Goal: Task Accomplishment & Management: Manage account settings

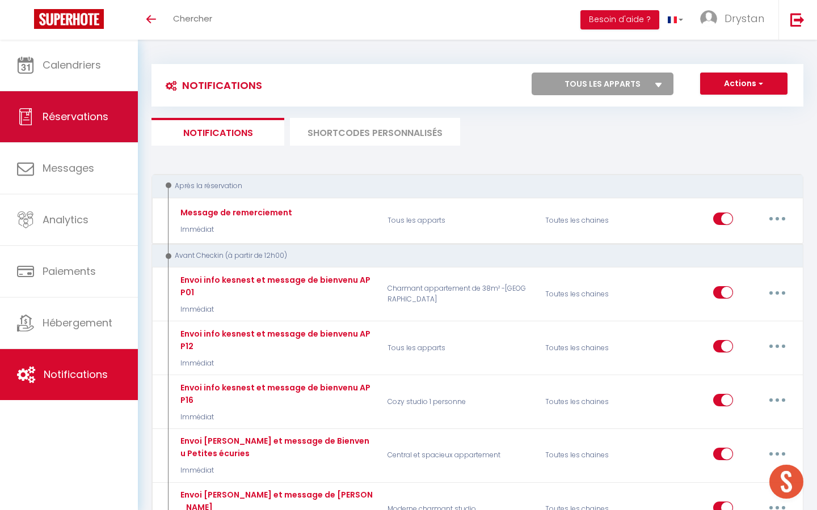
scroll to position [797, 0]
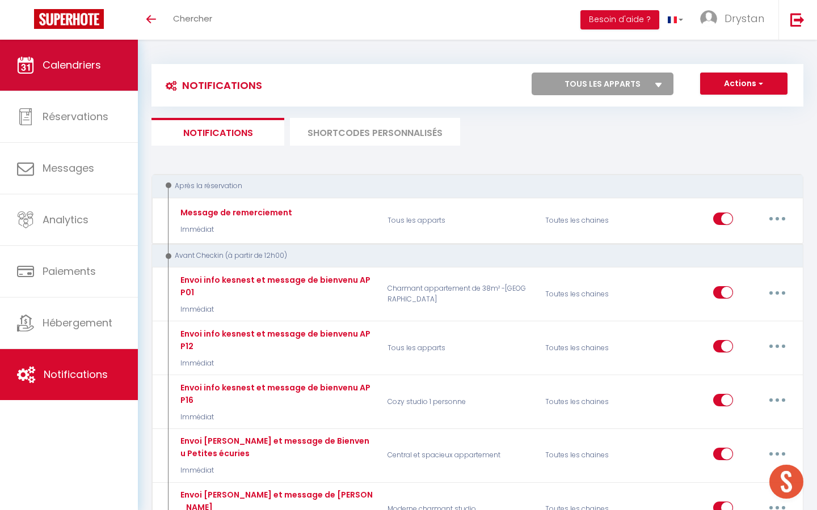
click at [90, 70] on span "Calendriers" at bounding box center [72, 65] width 58 height 14
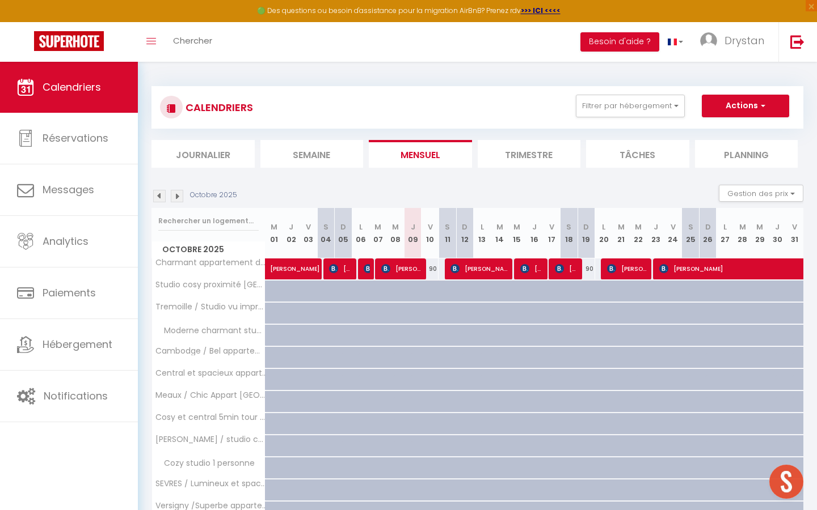
click at [177, 196] on img at bounding box center [177, 196] width 12 height 12
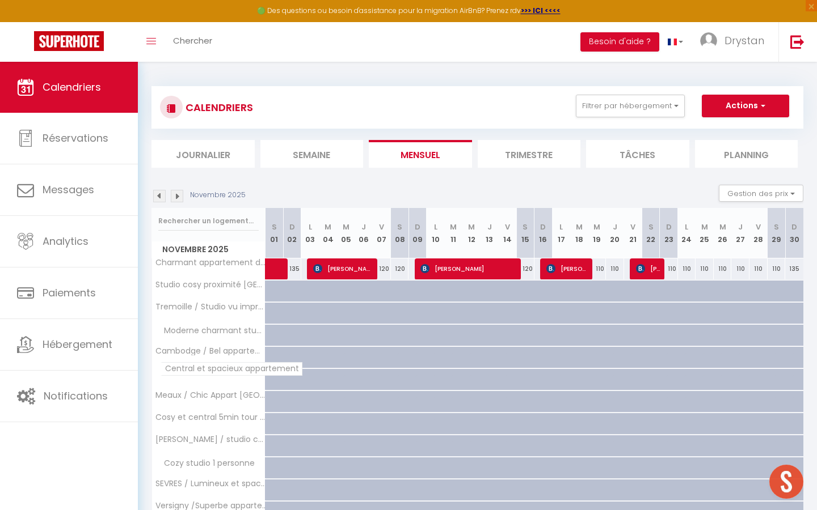
scroll to position [265, 0]
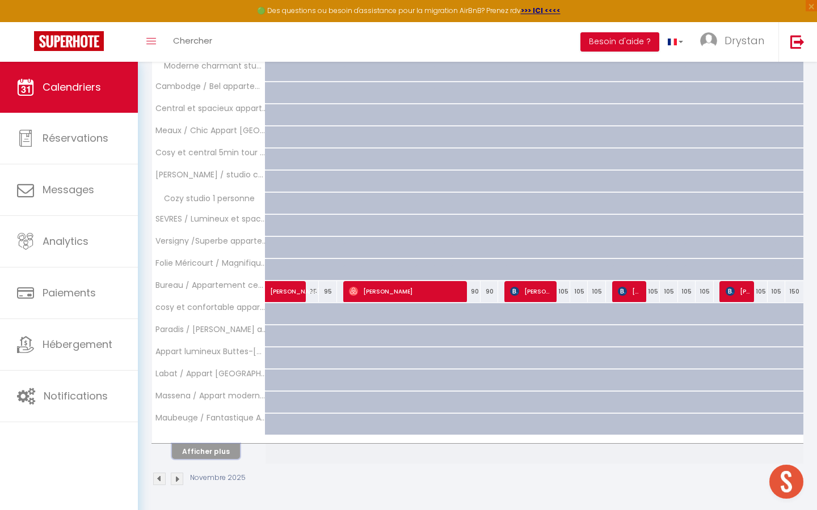
click at [192, 453] on button "Afficher plus" at bounding box center [206, 451] width 68 height 15
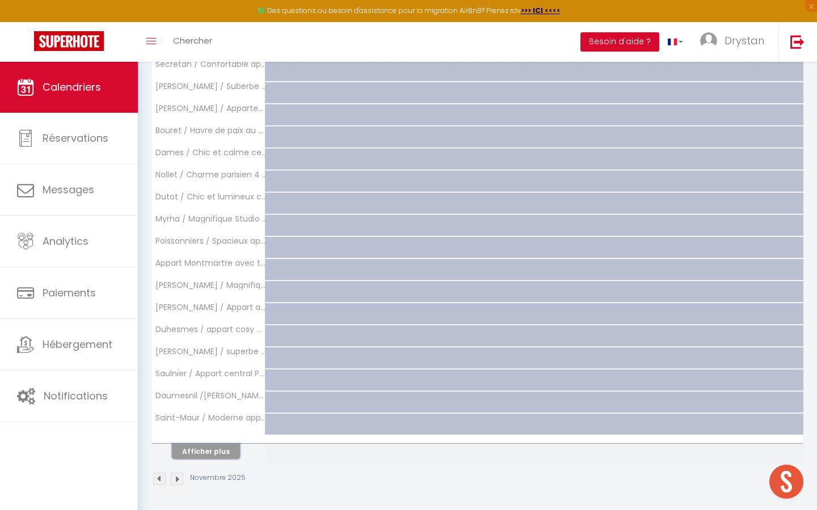
click at [192, 453] on button "Afficher plus" at bounding box center [206, 451] width 68 height 15
select select
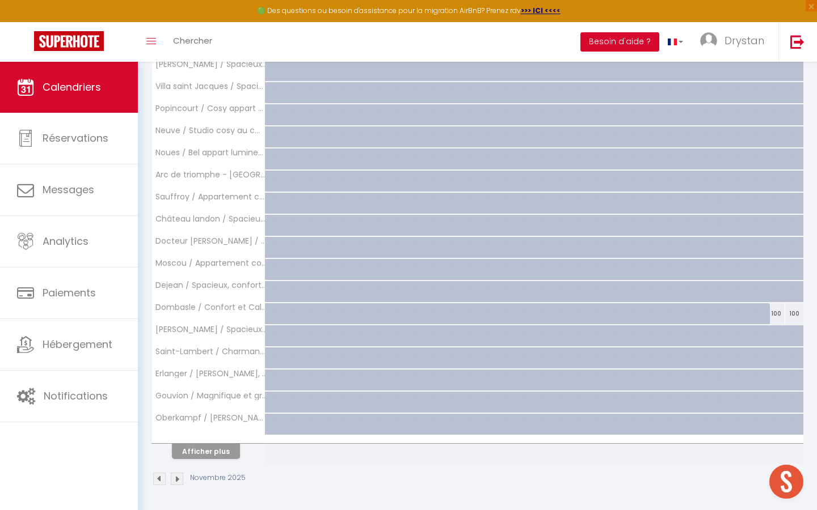
select select
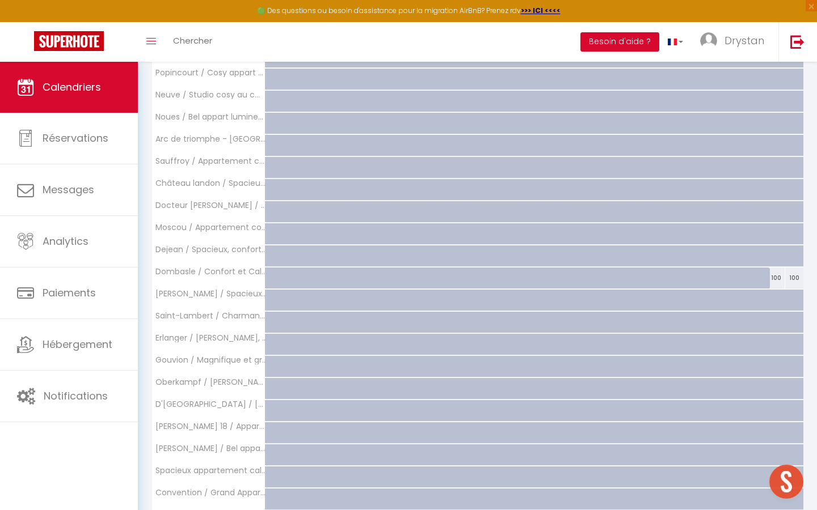
scroll to position [1321, 0]
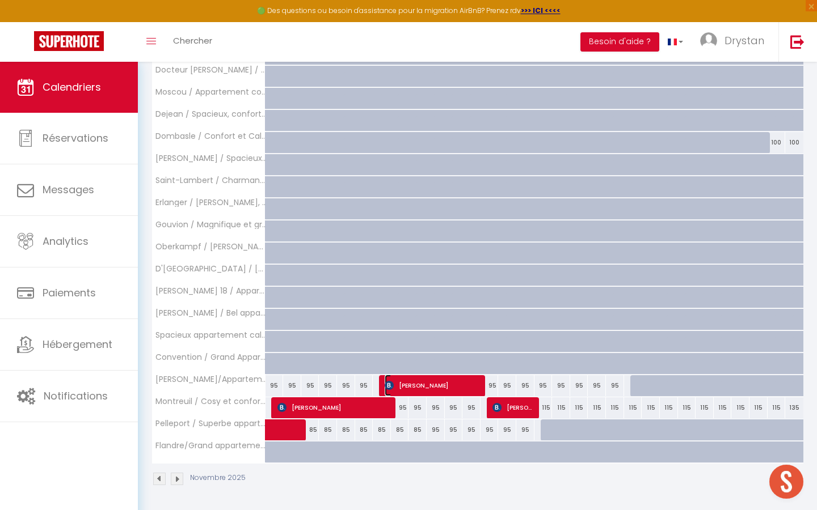
click at [422, 386] on span "[PERSON_NAME]" at bounding box center [432, 386] width 97 height 22
select select "OK"
select select "KO"
select select "0"
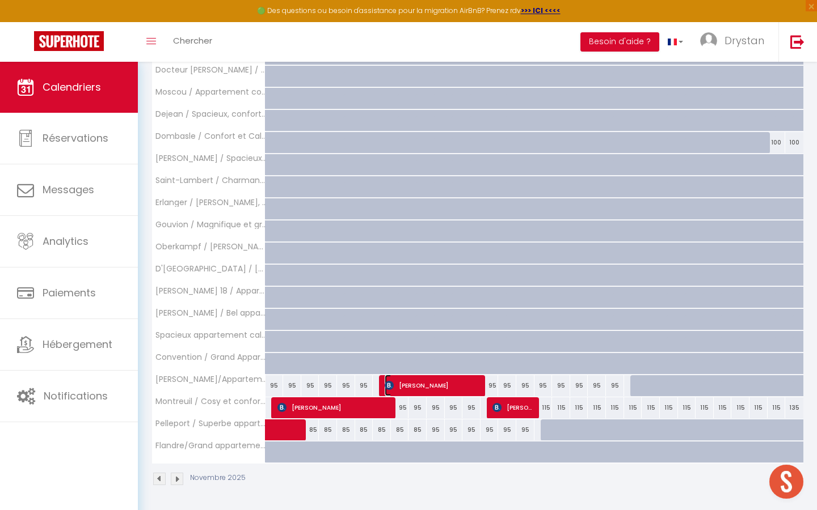
select select "1"
select select
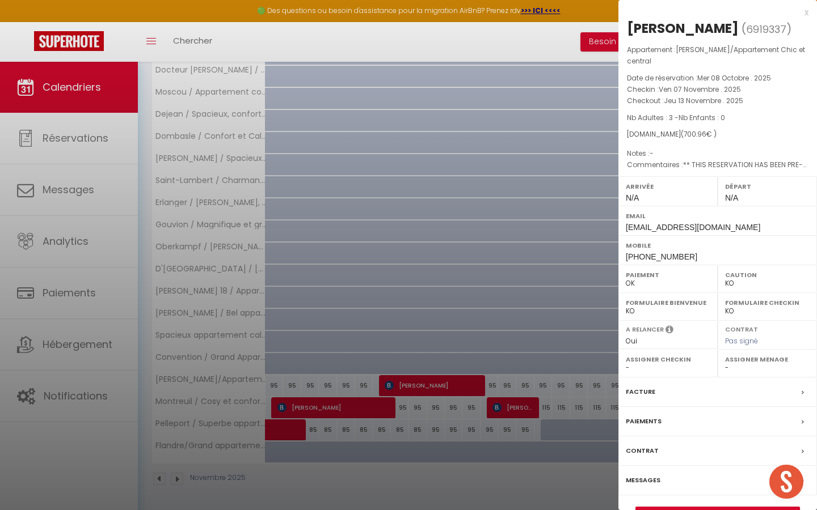
click at [575, 158] on div at bounding box center [408, 255] width 817 height 510
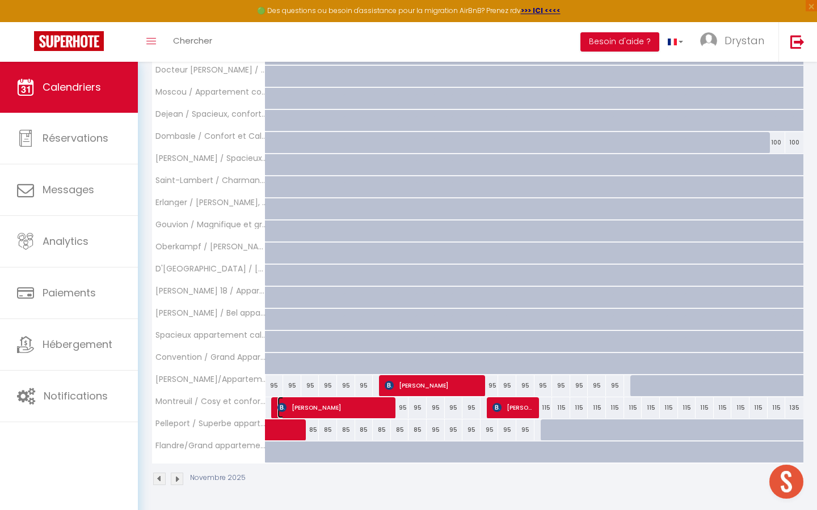
click at [335, 406] on span "[PERSON_NAME]" at bounding box center [334, 408] width 115 height 22
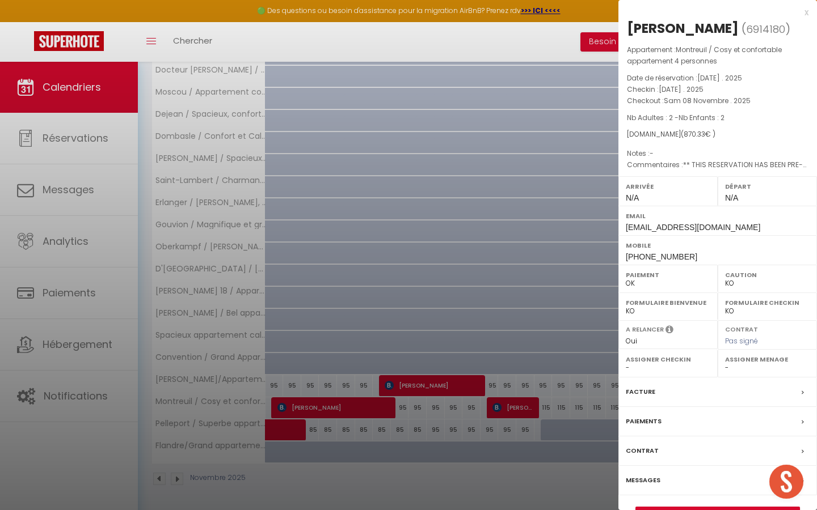
click at [331, 301] on div at bounding box center [408, 255] width 817 height 510
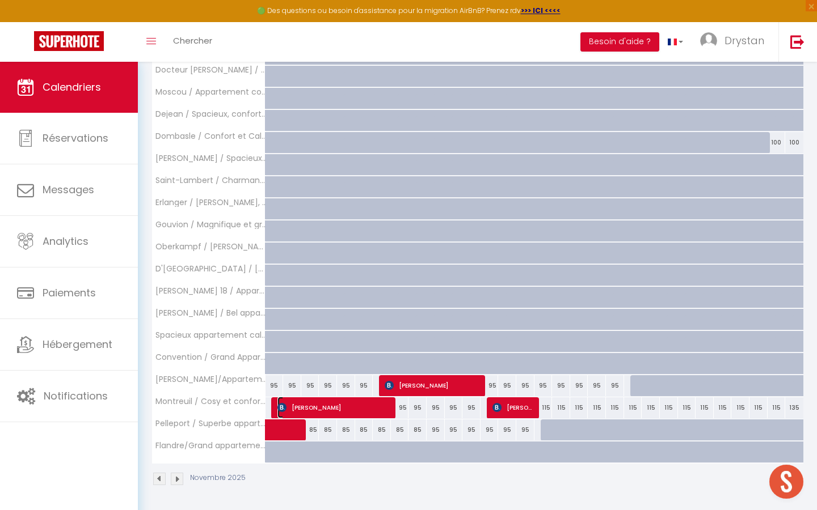
click at [370, 412] on span "[PERSON_NAME]" at bounding box center [334, 408] width 115 height 22
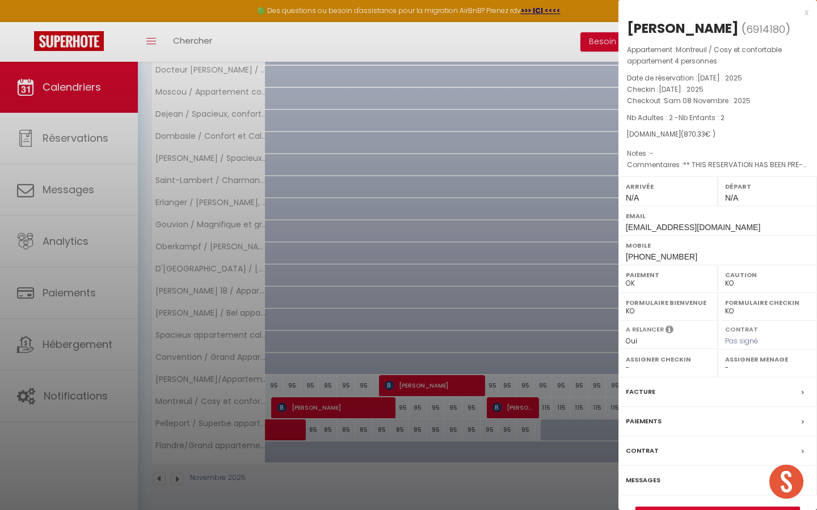
click at [480, 167] on div at bounding box center [408, 255] width 817 height 510
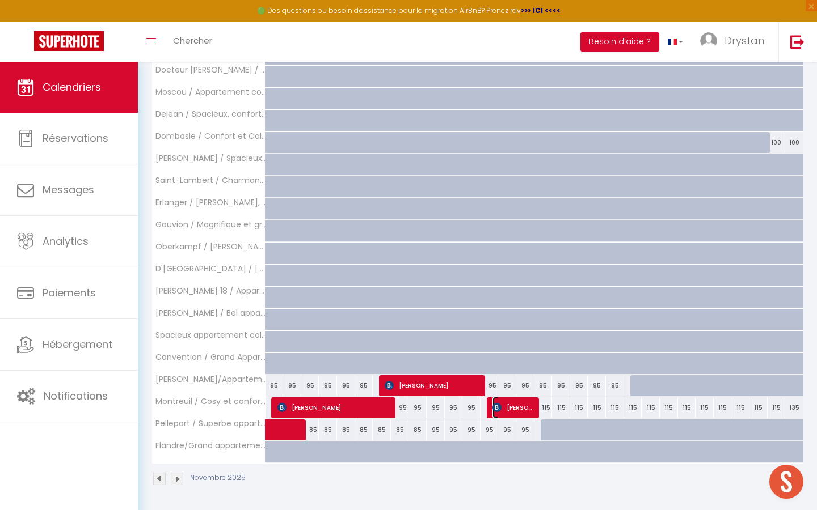
click at [523, 400] on span "[PERSON_NAME] [PERSON_NAME]" at bounding box center [513, 408] width 43 height 22
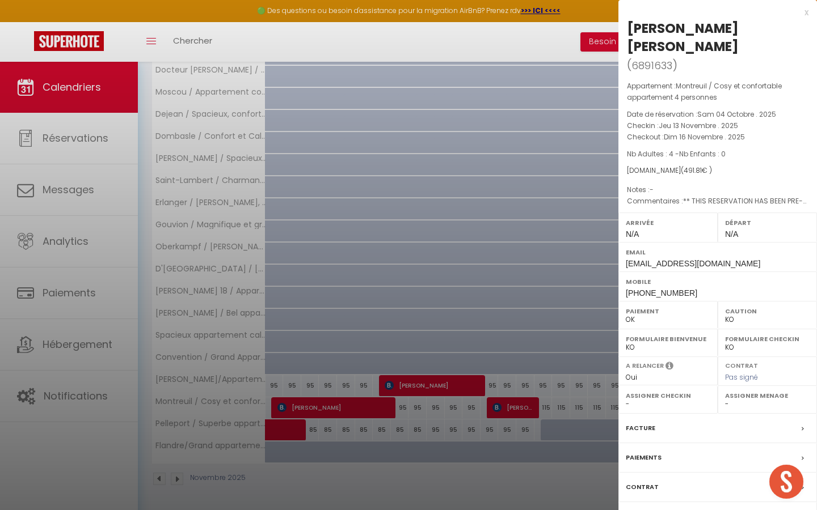
click at [505, 323] on div at bounding box center [408, 255] width 817 height 510
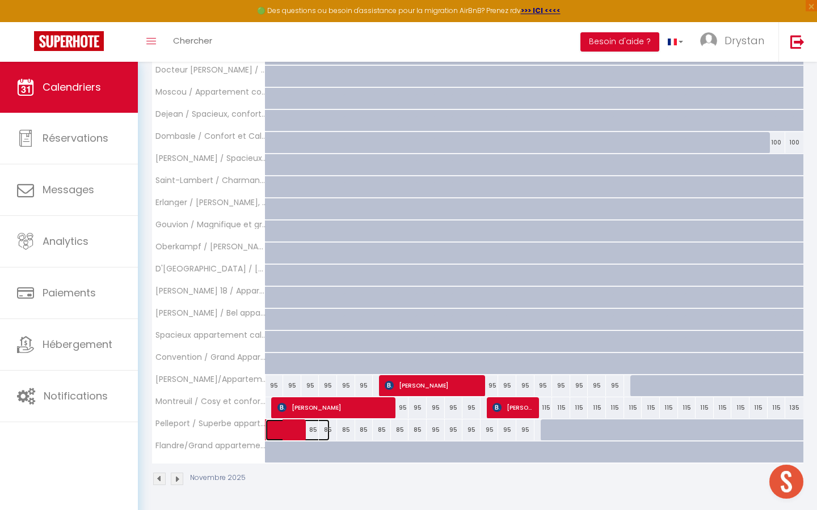
click at [297, 420] on span at bounding box center [303, 431] width 52 height 22
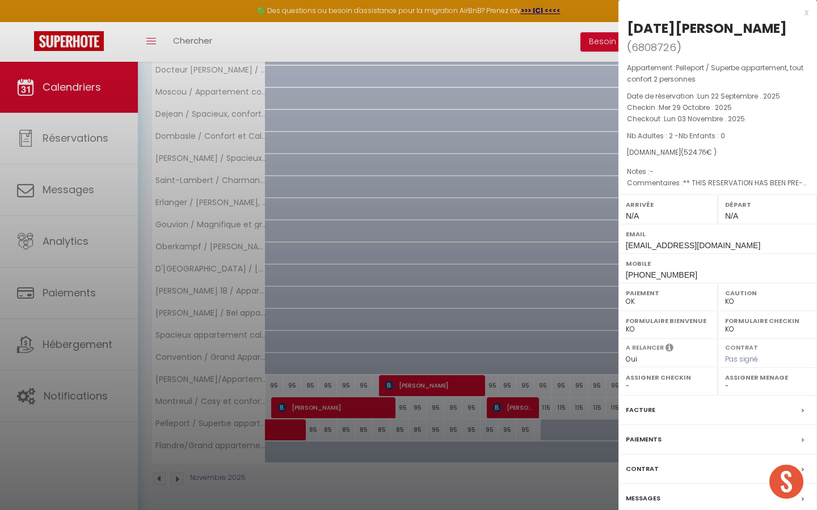
click at [315, 317] on div at bounding box center [408, 255] width 817 height 510
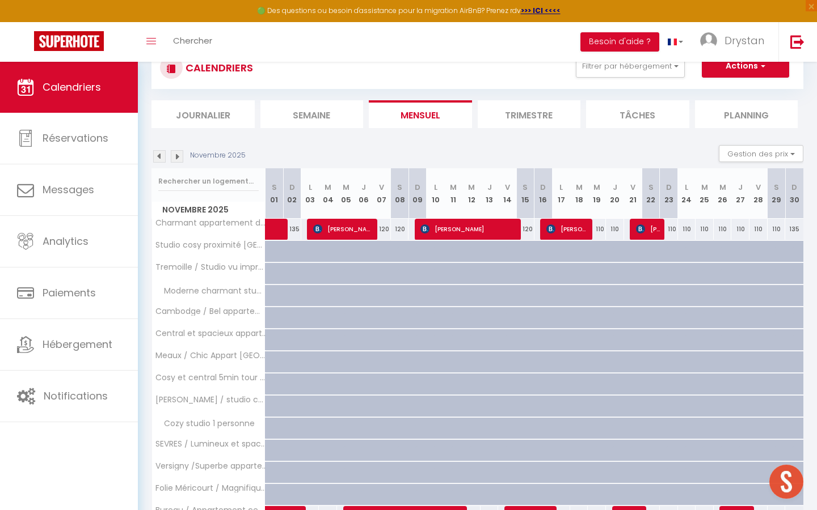
scroll to position [55, 0]
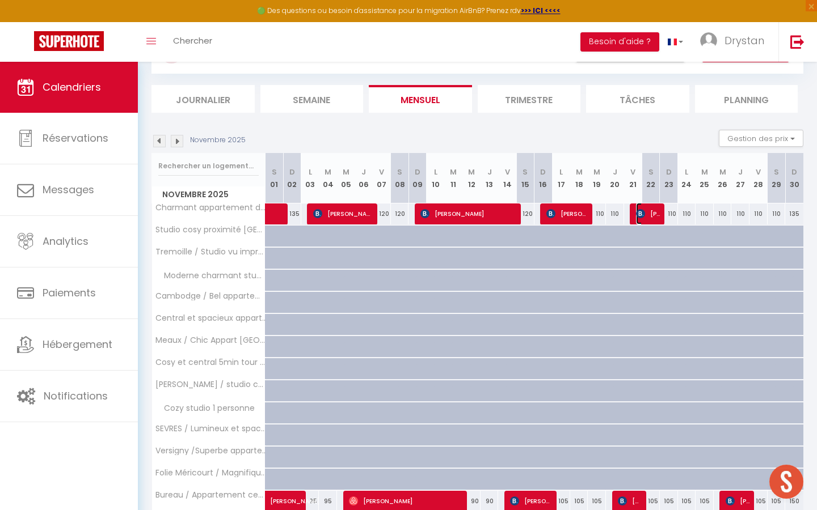
click at [659, 211] on span "[PERSON_NAME]" at bounding box center [648, 214] width 24 height 22
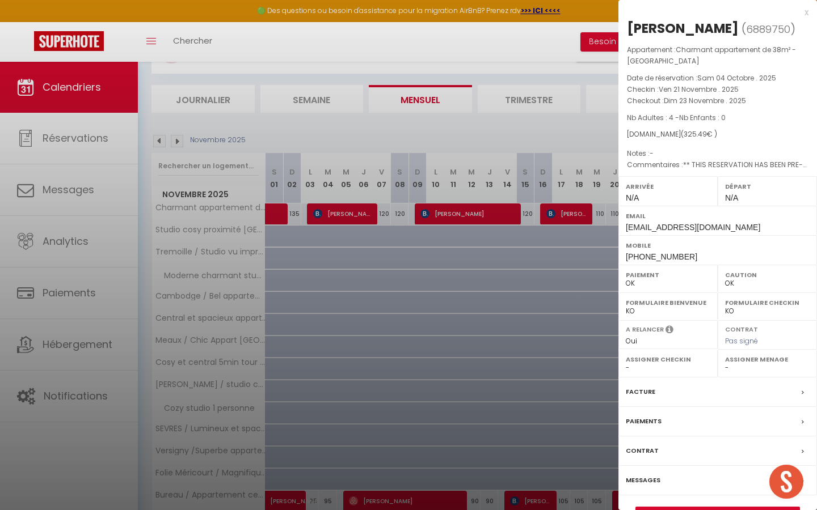
click at [567, 181] on div at bounding box center [408, 255] width 817 height 510
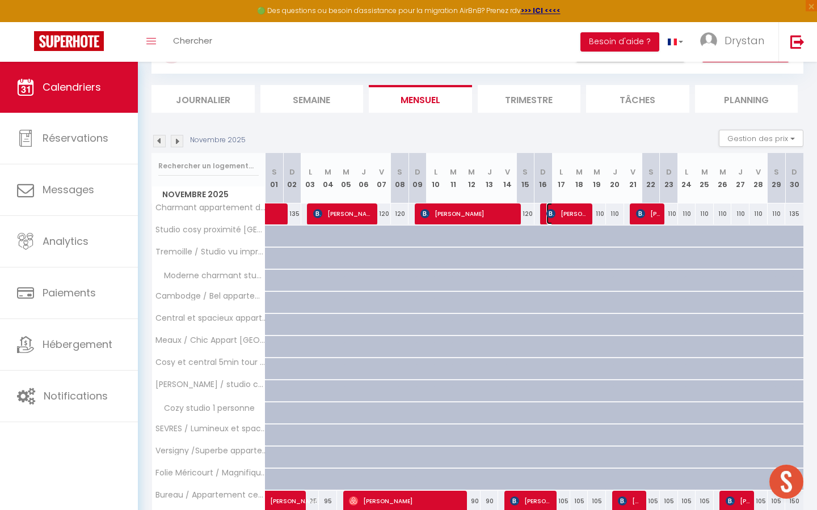
click at [557, 206] on span "[PERSON_NAME]" at bounding box center [567, 214] width 43 height 22
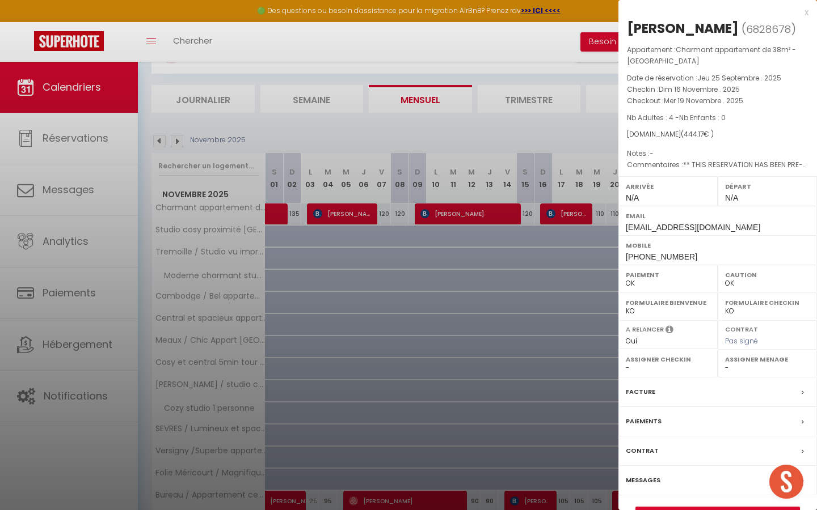
click at [535, 193] on div at bounding box center [408, 255] width 817 height 510
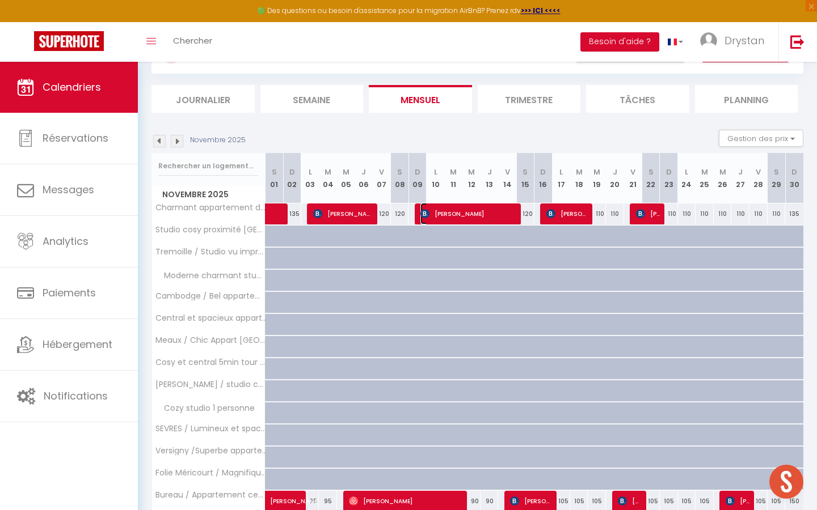
click at [485, 213] on span "[PERSON_NAME]" at bounding box center [468, 214] width 97 height 22
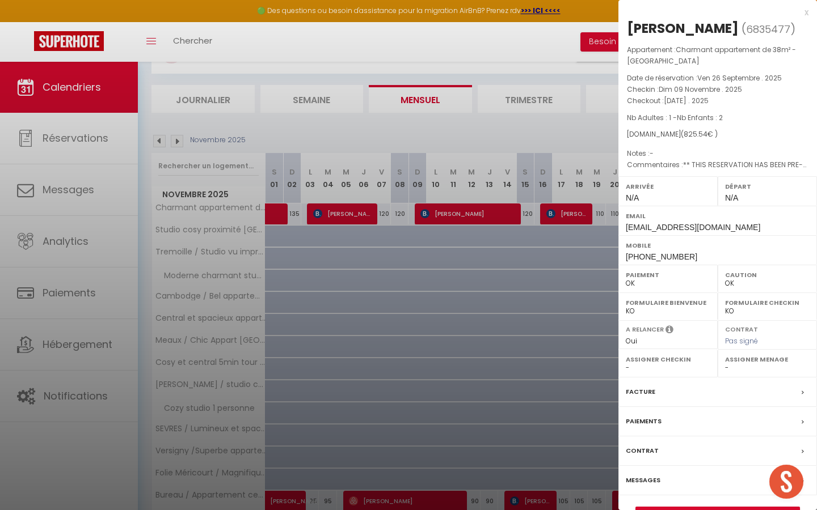
click at [463, 139] on div at bounding box center [408, 255] width 817 height 510
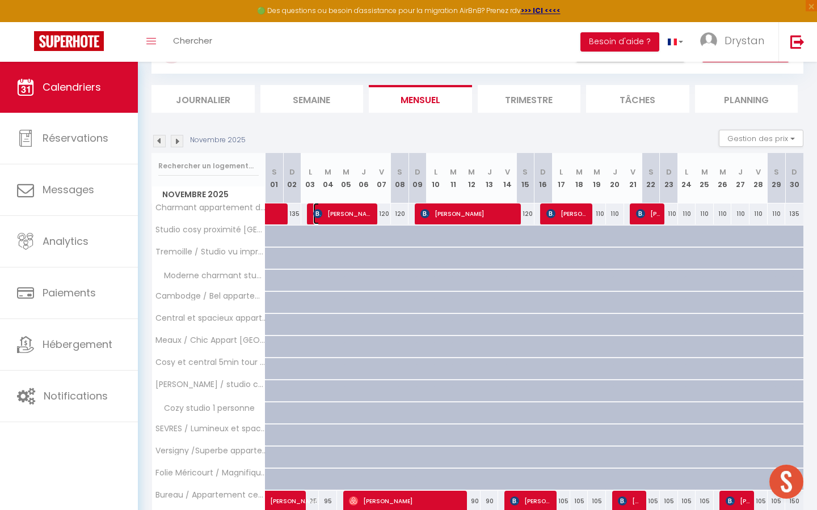
click at [348, 216] on span "[PERSON_NAME]" at bounding box center [343, 214] width 61 height 22
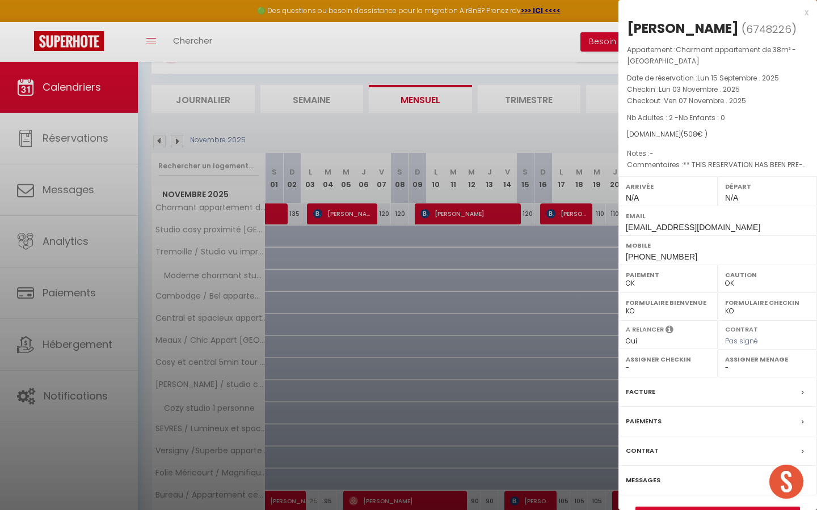
click at [348, 216] on div at bounding box center [408, 255] width 817 height 510
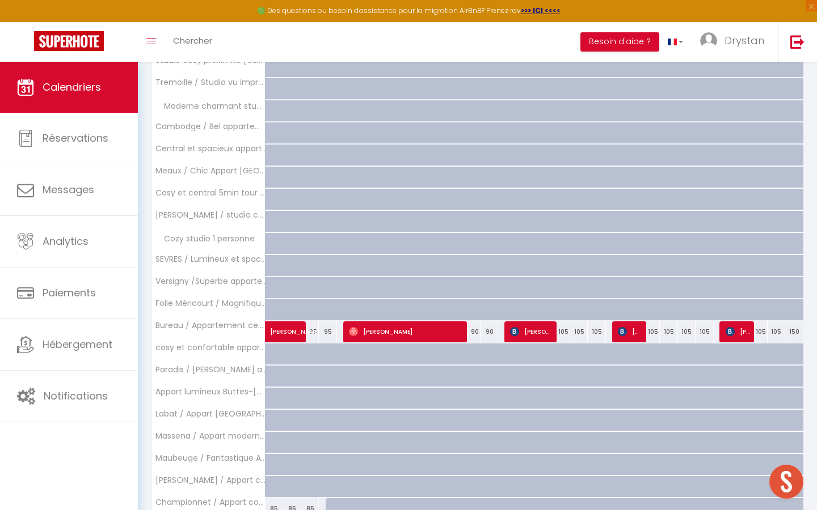
scroll to position [225, 0]
click at [396, 335] on span "[PERSON_NAME]" at bounding box center [406, 331] width 115 height 22
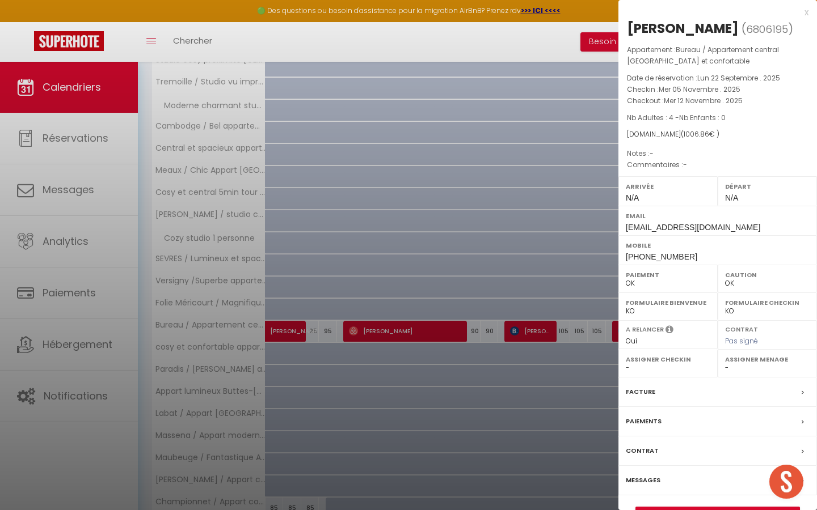
click at [421, 317] on div at bounding box center [408, 255] width 817 height 510
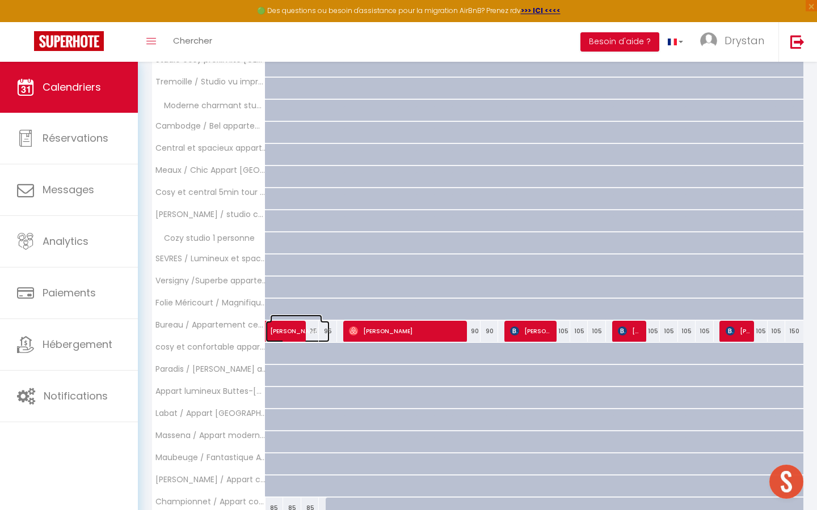
click at [283, 336] on span at bounding box center [303, 332] width 52 height 22
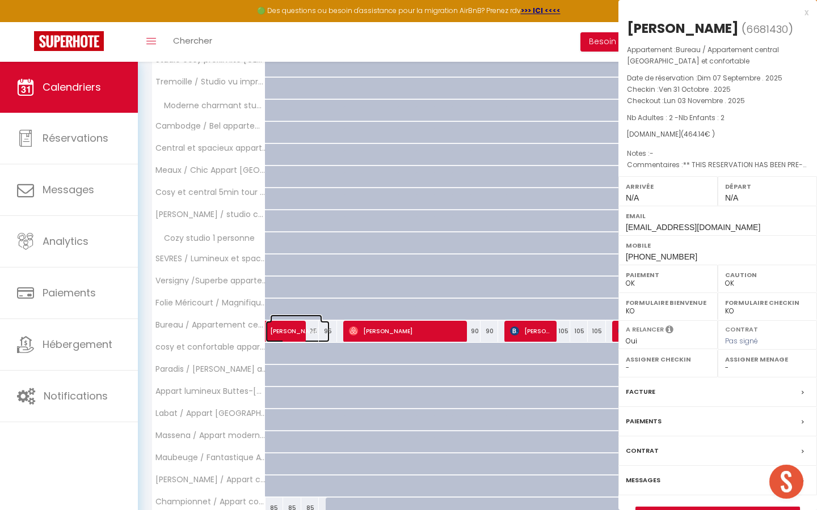
select select "KO"
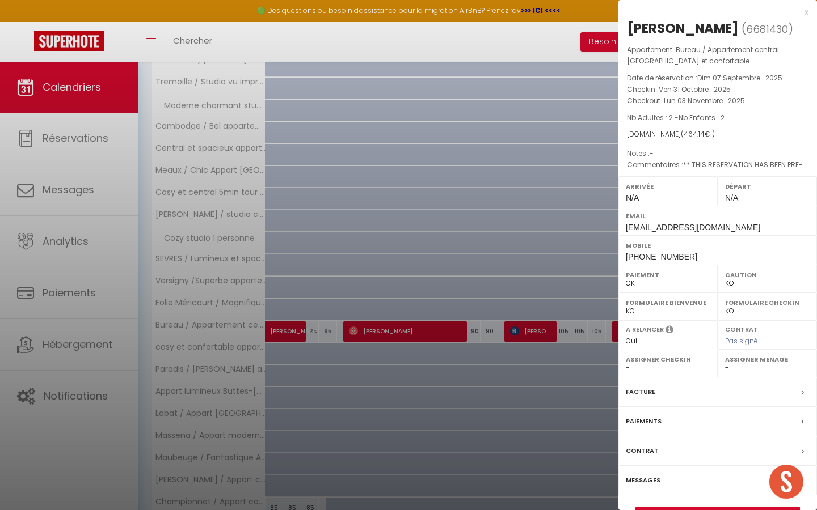
click at [334, 266] on div at bounding box center [408, 255] width 817 height 510
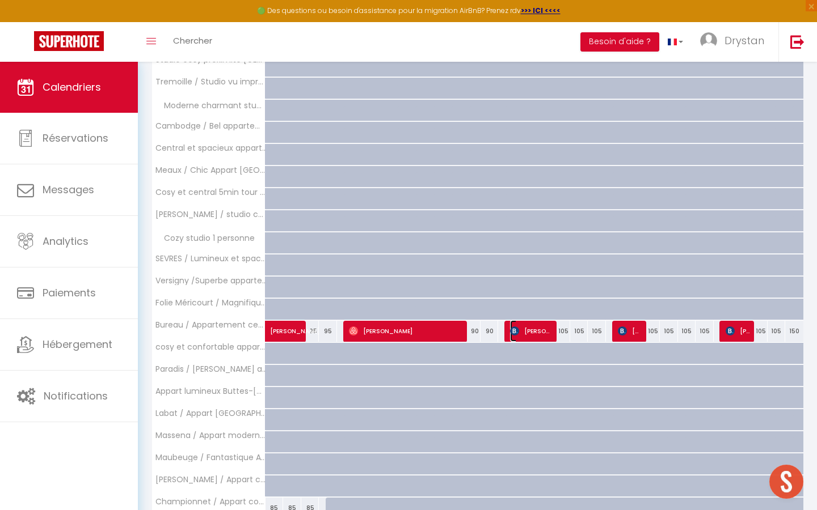
click at [523, 330] on span "[PERSON_NAME]" at bounding box center [531, 331] width 43 height 22
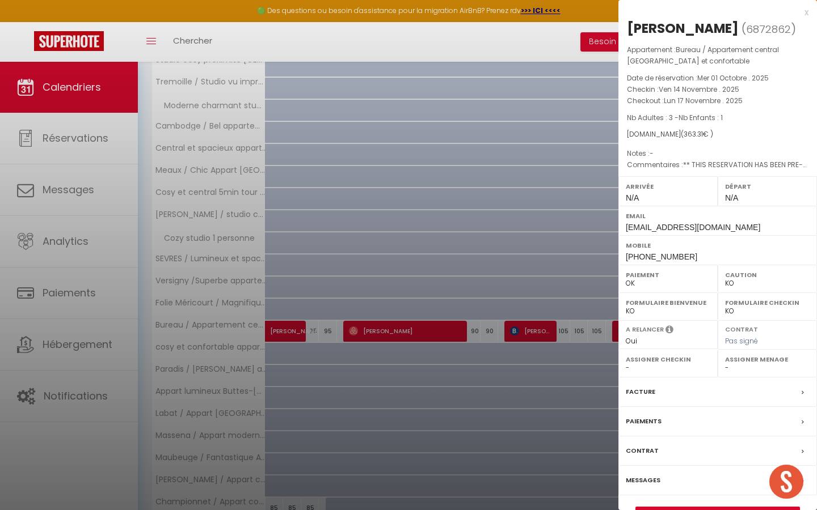
click at [513, 275] on div at bounding box center [408, 255] width 817 height 510
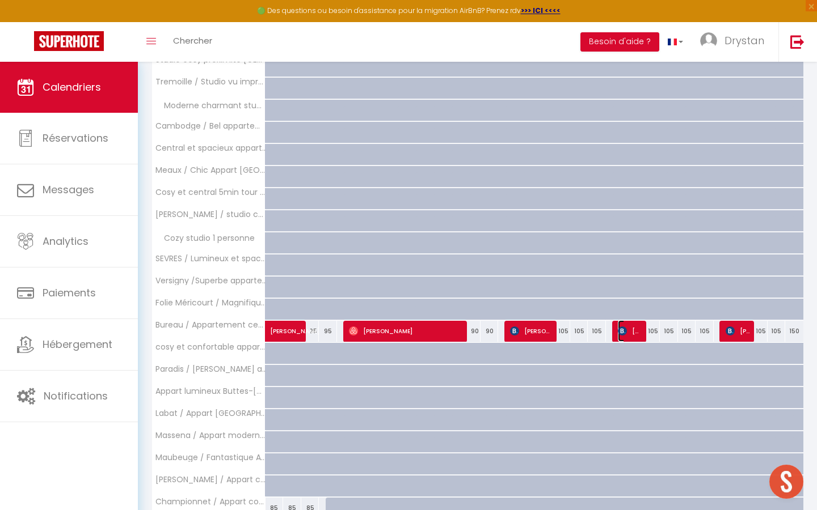
click at [624, 327] on img at bounding box center [622, 331] width 9 height 9
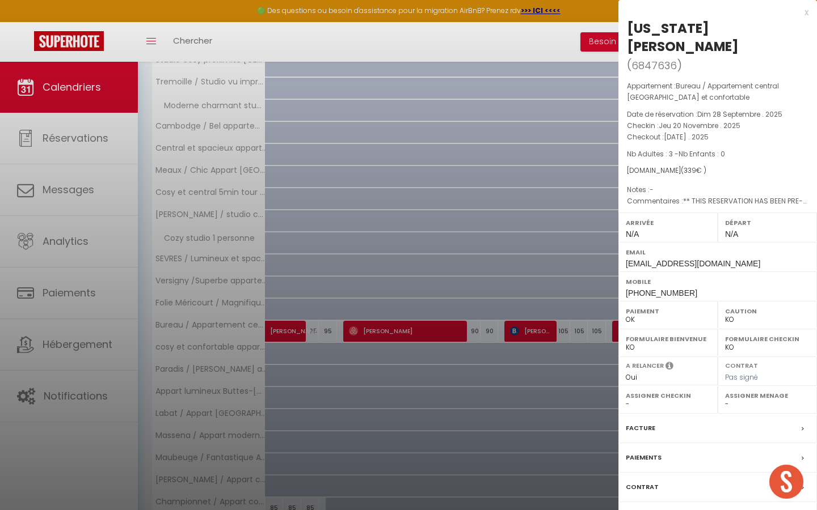
click at [566, 239] on div at bounding box center [408, 255] width 817 height 510
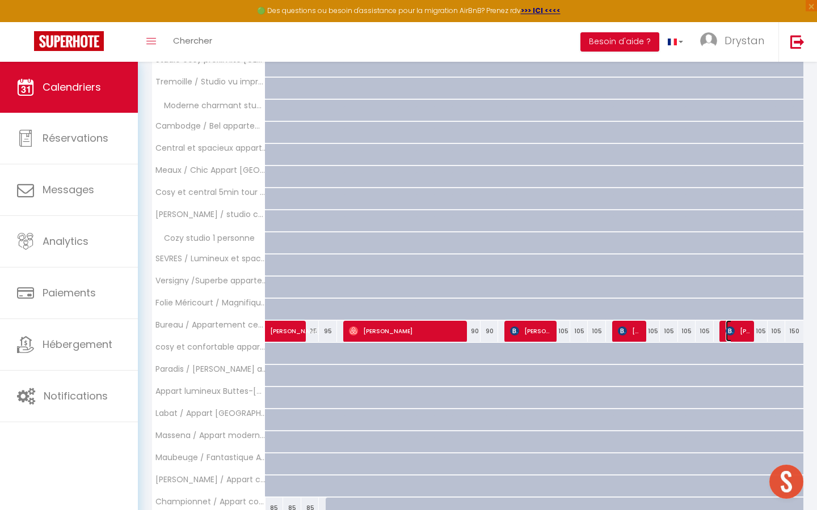
click at [741, 331] on span "[PERSON_NAME]" at bounding box center [737, 331] width 24 height 22
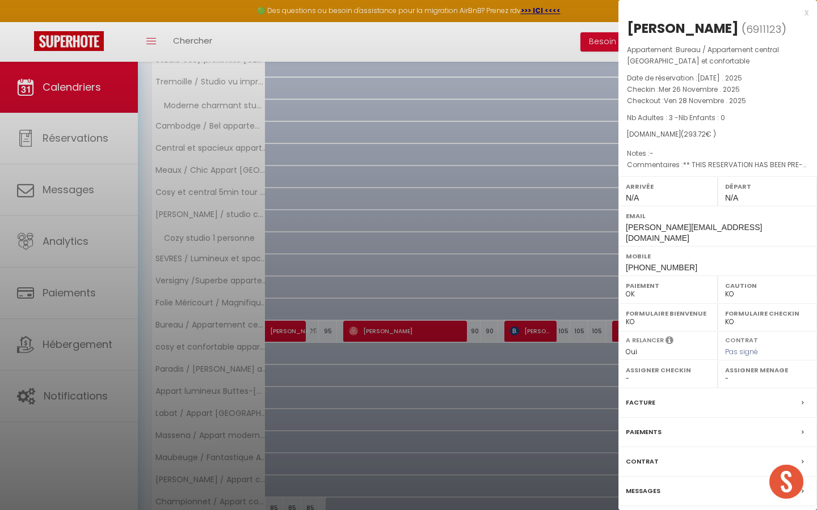
click at [479, 176] on div at bounding box center [408, 255] width 817 height 510
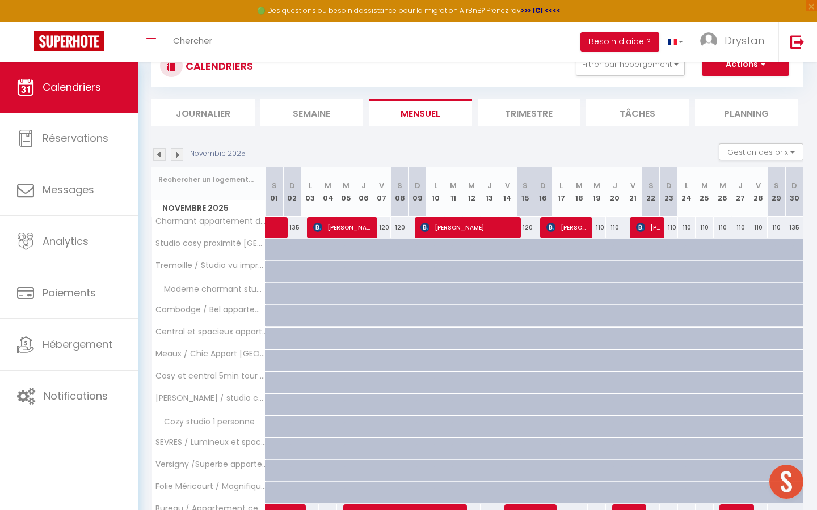
scroll to position [0, 0]
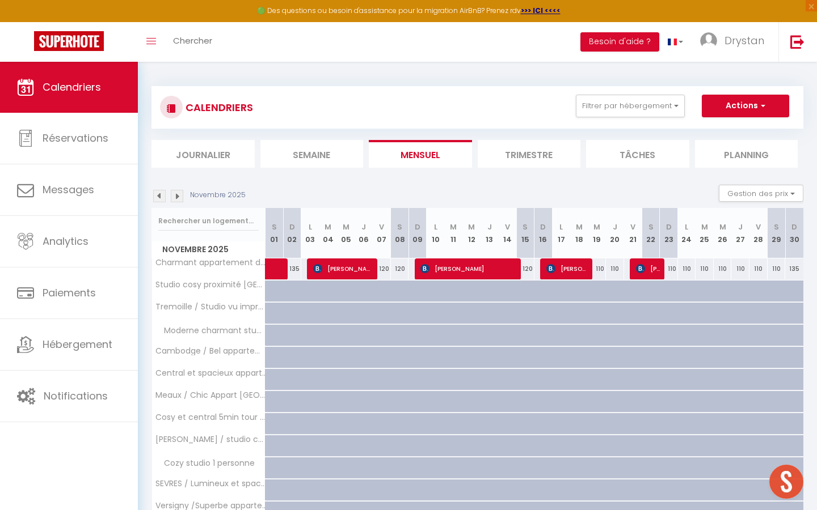
click at [174, 202] on div "Novembre 2025 Gestion des prix Nb Nuits minimum Règles Disponibilité" at bounding box center [477, 196] width 652 height 23
click at [177, 197] on img at bounding box center [177, 196] width 12 height 12
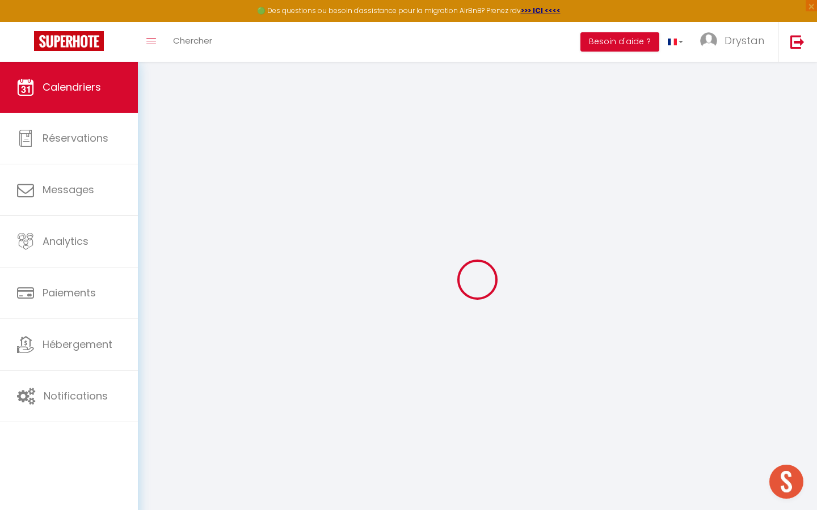
select select "KO"
select select "0"
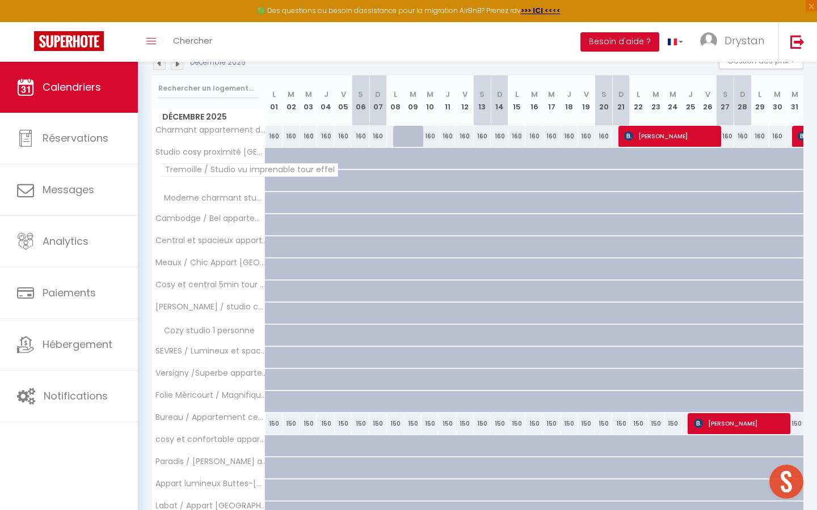
scroll to position [133, 0]
click at [662, 129] on span "[PERSON_NAME]" at bounding box center [671, 136] width 94 height 22
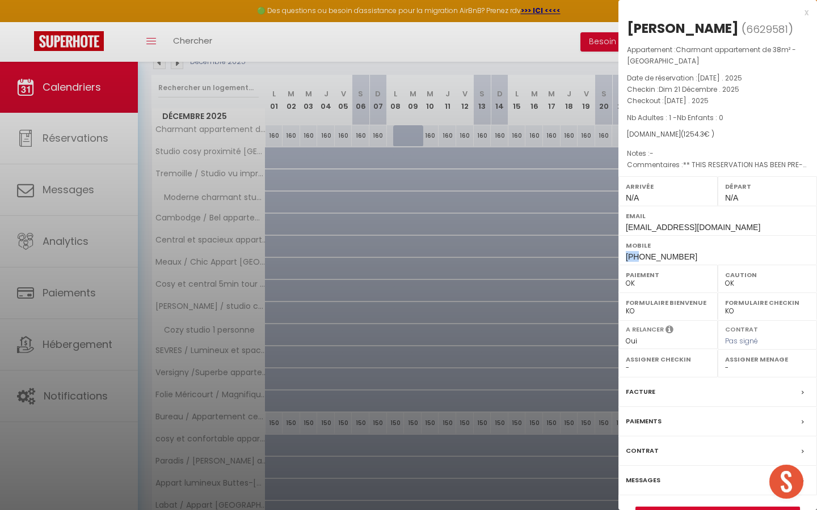
drag, startPoint x: 627, startPoint y: 256, endPoint x: 637, endPoint y: 256, distance: 10.2
click at [637, 256] on span "[PHONE_NUMBER]" at bounding box center [660, 256] width 71 height 9
copy span "+16"
click at [458, 174] on div at bounding box center [408, 255] width 817 height 510
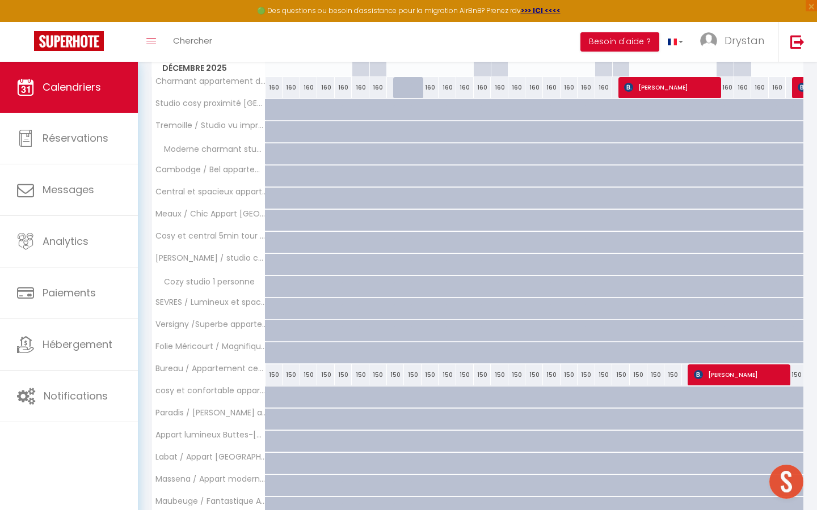
scroll to position [162, 0]
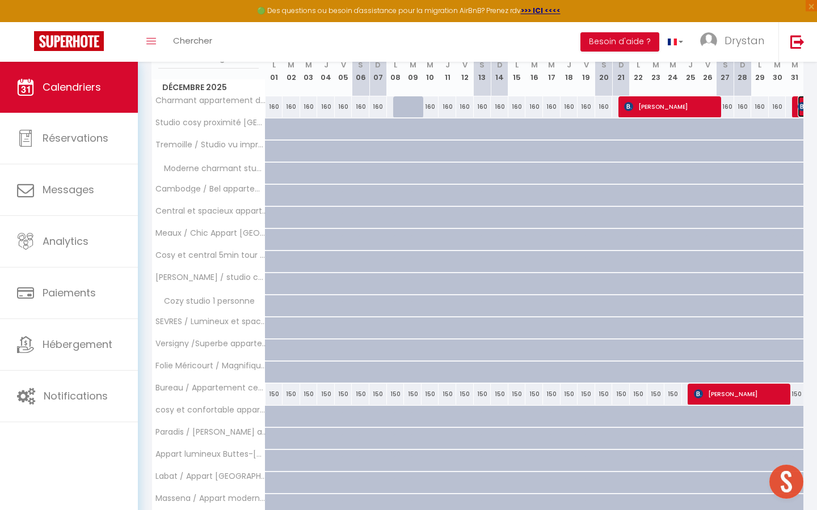
click at [799, 109] on img at bounding box center [801, 106] width 9 height 9
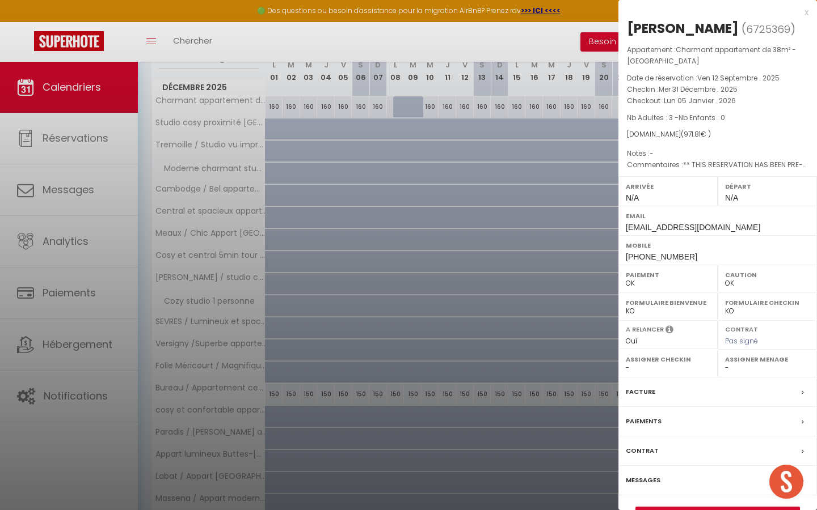
click at [557, 257] on div at bounding box center [408, 255] width 817 height 510
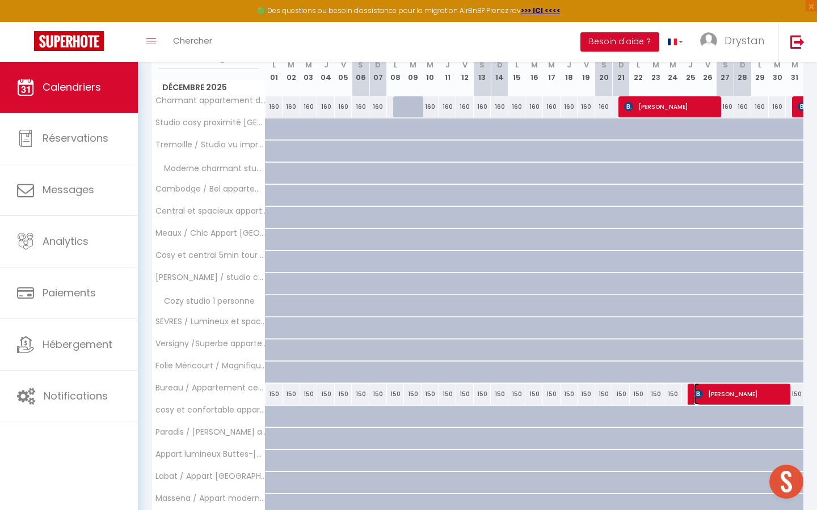
click at [739, 400] on span "[PERSON_NAME]" at bounding box center [740, 394] width 94 height 22
select select "KO"
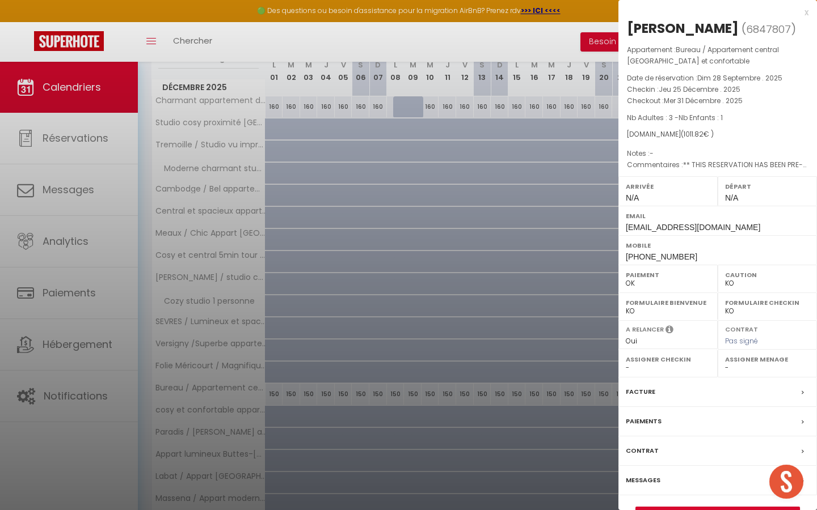
click at [513, 335] on div at bounding box center [408, 255] width 817 height 510
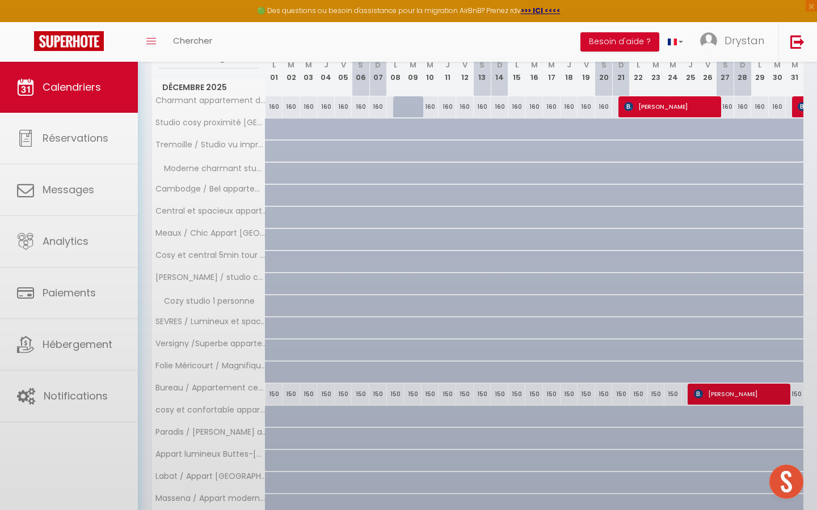
scroll to position [265, 0]
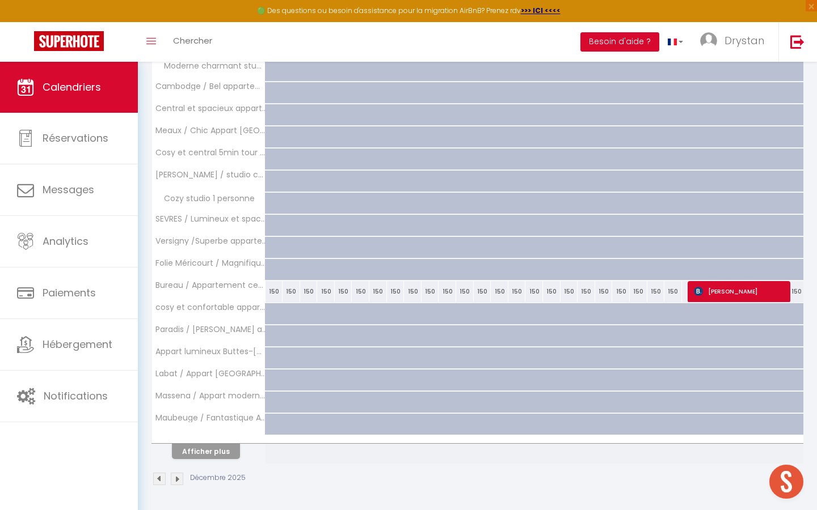
click at [199, 462] on th "Afficher plus" at bounding box center [208, 449] width 113 height 28
click at [199, 458] on button "Afficher plus" at bounding box center [206, 451] width 68 height 15
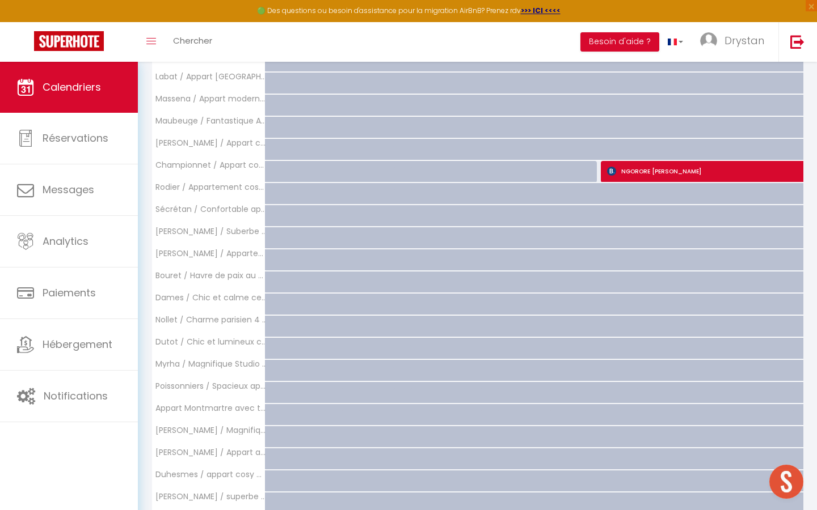
scroll to position [707, 0]
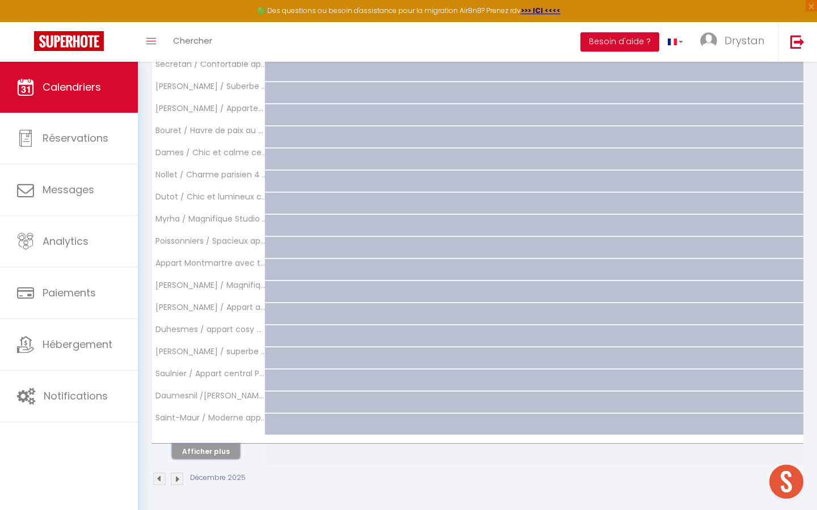
click at [214, 447] on button "Afficher plus" at bounding box center [206, 451] width 68 height 15
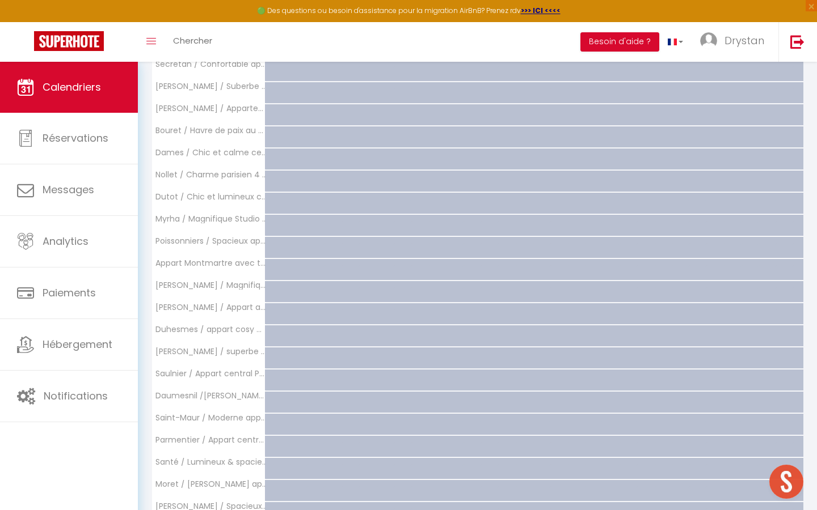
scroll to position [1149, 0]
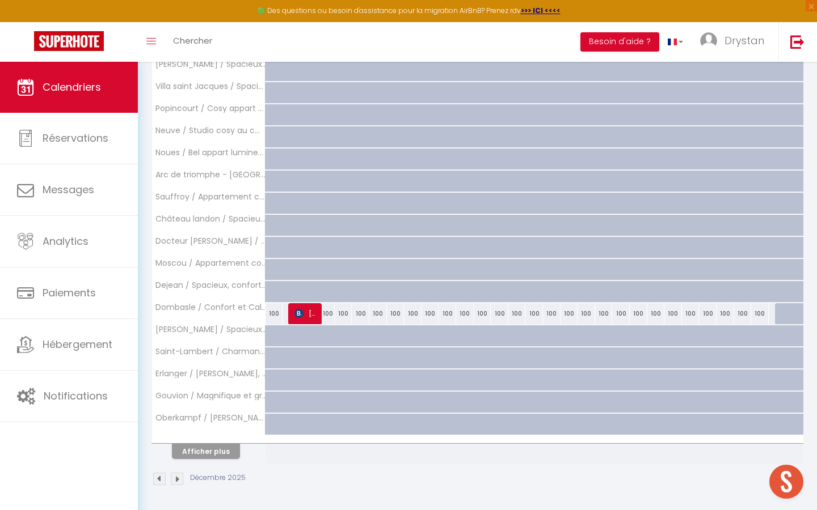
click at [214, 439] on div at bounding box center [208, 439] width 113 height 7
click at [210, 447] on button "Afficher plus" at bounding box center [206, 451] width 68 height 15
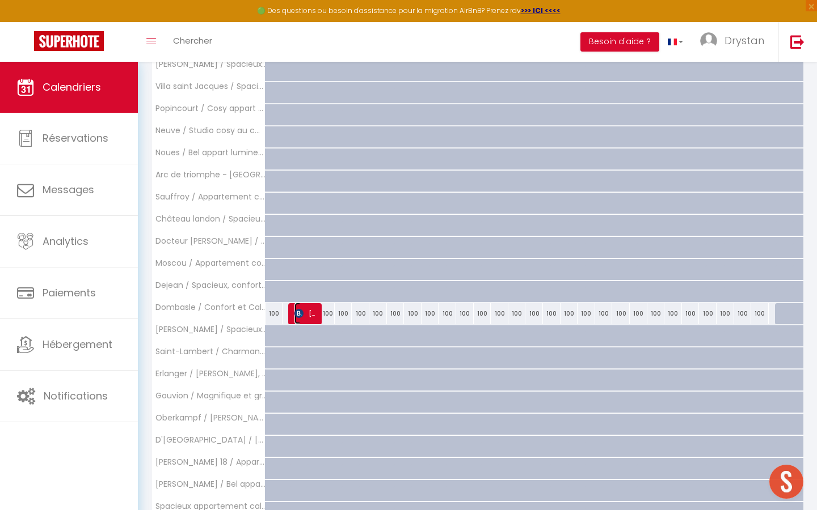
click at [305, 320] on span "[PERSON_NAME]" at bounding box center [305, 314] width 23 height 22
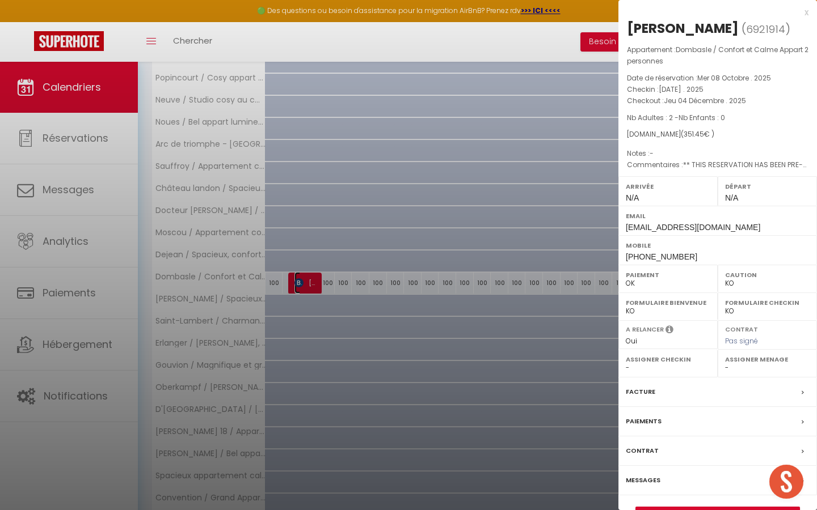
scroll to position [1321, 0]
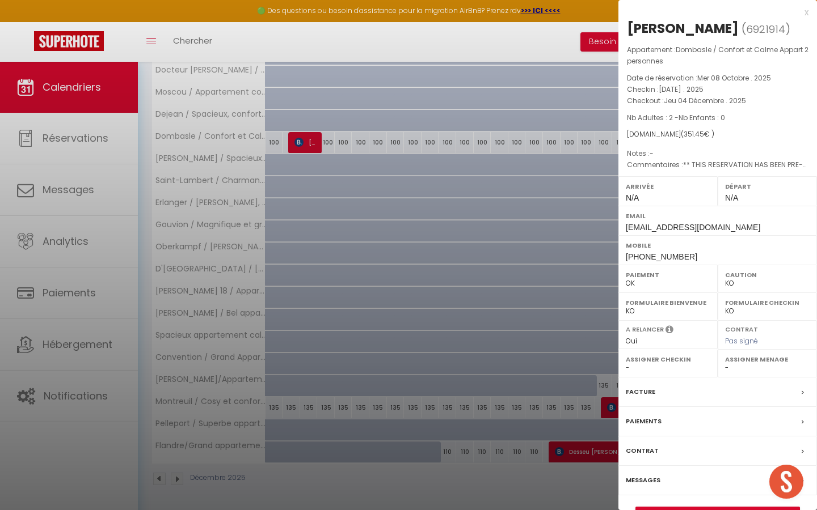
click at [305, 320] on div at bounding box center [408, 255] width 817 height 510
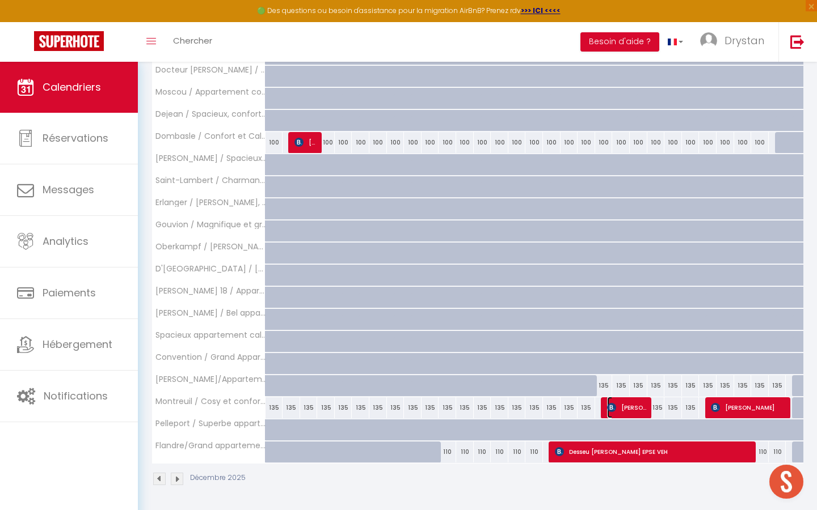
click at [628, 412] on span "[PERSON_NAME]" at bounding box center [627, 408] width 41 height 22
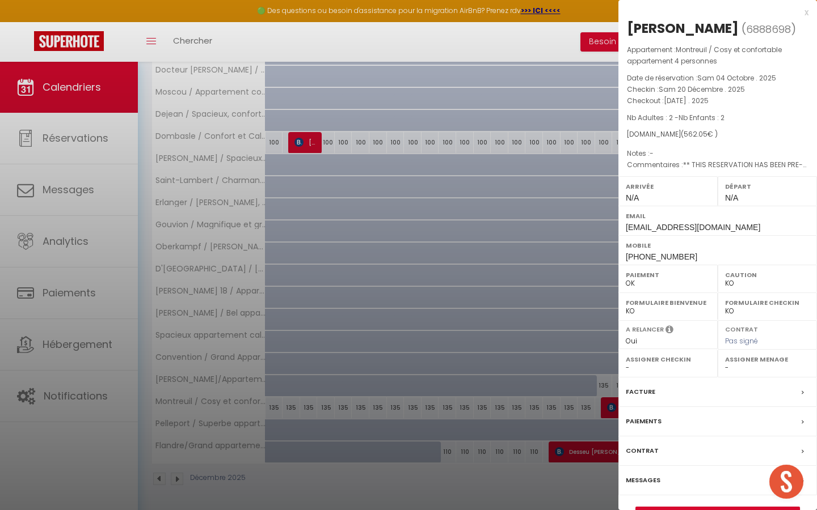
click at [553, 280] on div at bounding box center [408, 255] width 817 height 510
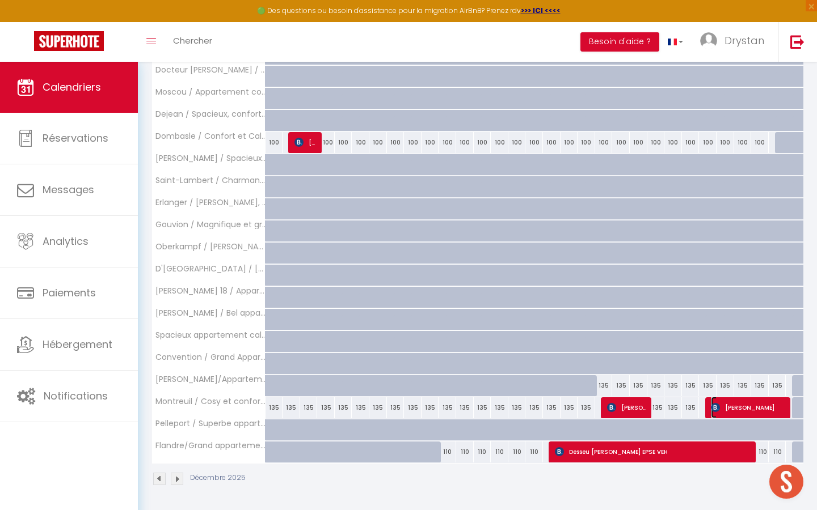
click at [743, 408] on span "[PERSON_NAME]" at bounding box center [749, 408] width 76 height 22
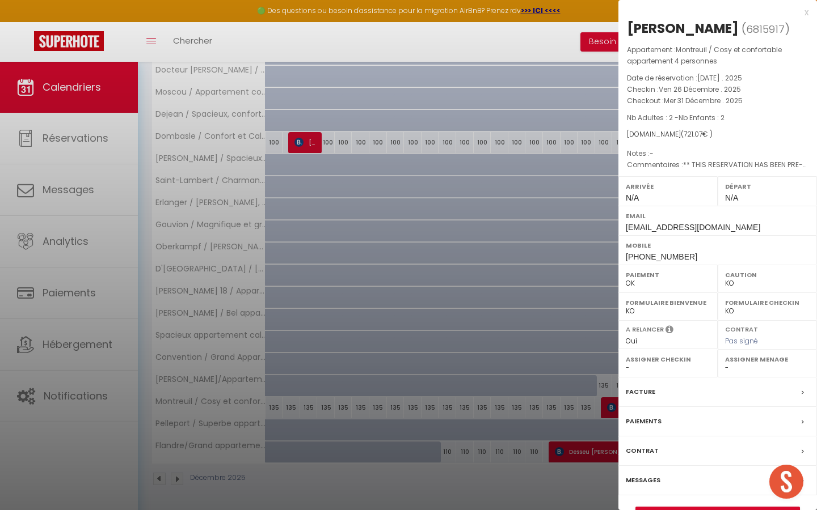
click at [562, 306] on div at bounding box center [408, 255] width 817 height 510
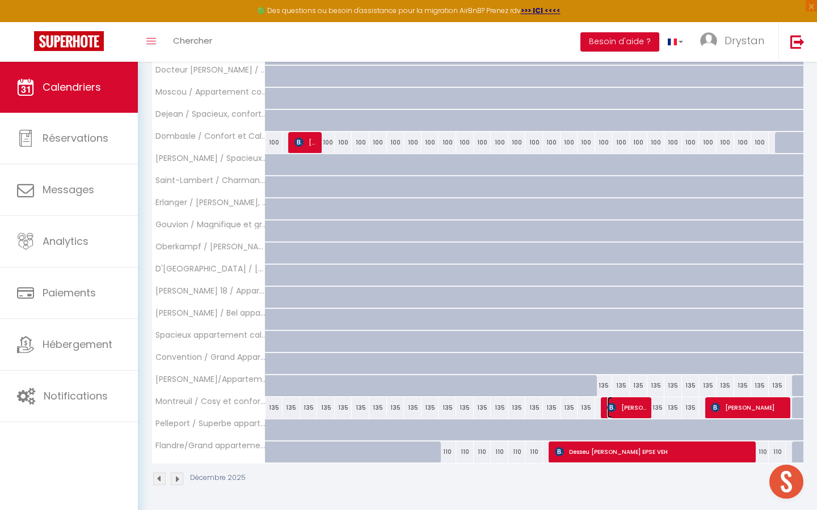
click at [630, 412] on span "[PERSON_NAME]" at bounding box center [627, 408] width 41 height 22
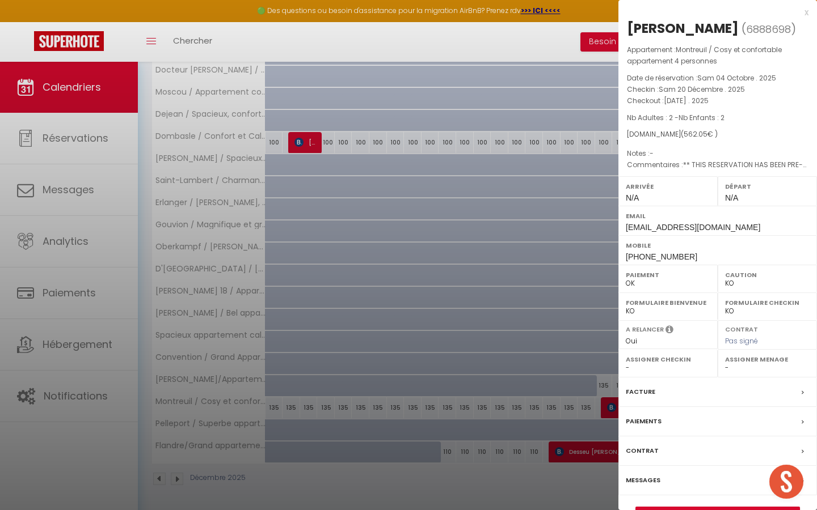
click at [447, 281] on div at bounding box center [408, 255] width 817 height 510
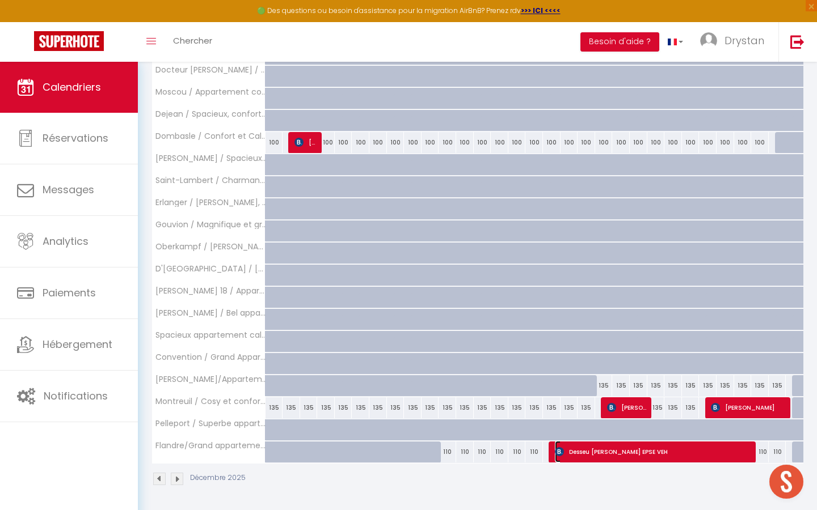
click at [578, 453] on span "Desseu [PERSON_NAME] EPSE VEH" at bounding box center [654, 452] width 199 height 22
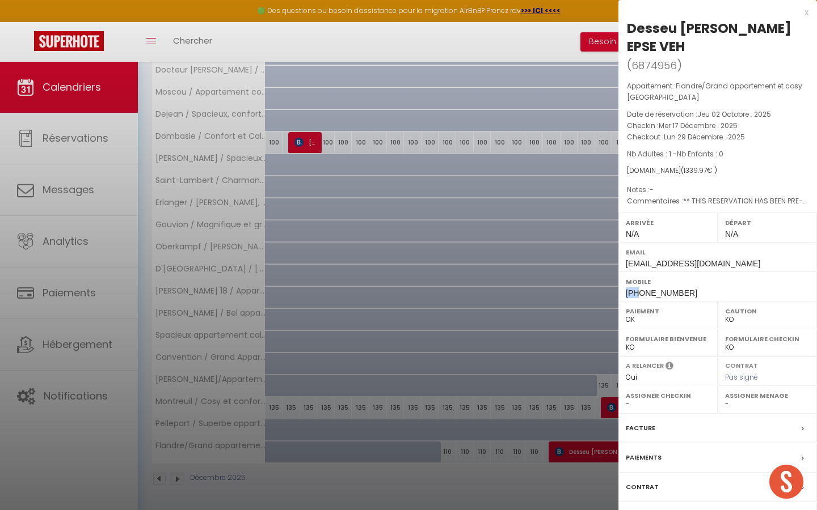
drag, startPoint x: 627, startPoint y: 294, endPoint x: 638, endPoint y: 293, distance: 10.8
click at [638, 293] on span "[PHONE_NUMBER]" at bounding box center [660, 293] width 71 height 9
copy span "+22"
